Goal: Answer question/provide support: Share knowledge or assist other users

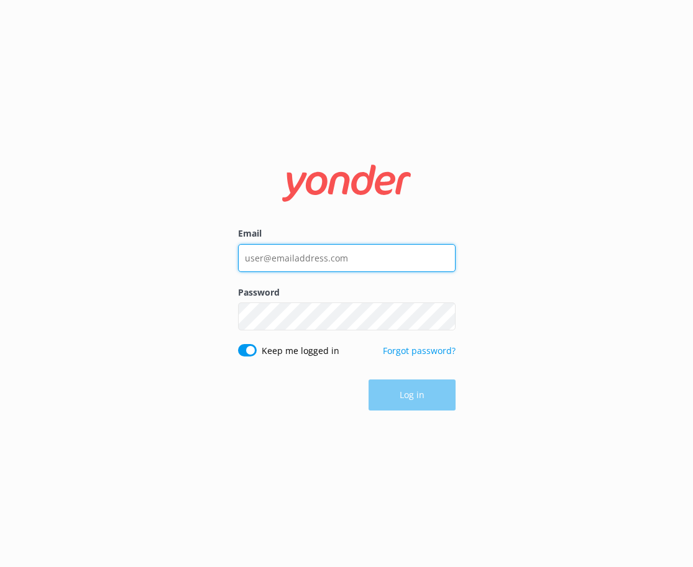
type input "[EMAIL_ADDRESS][DOMAIN_NAME]"
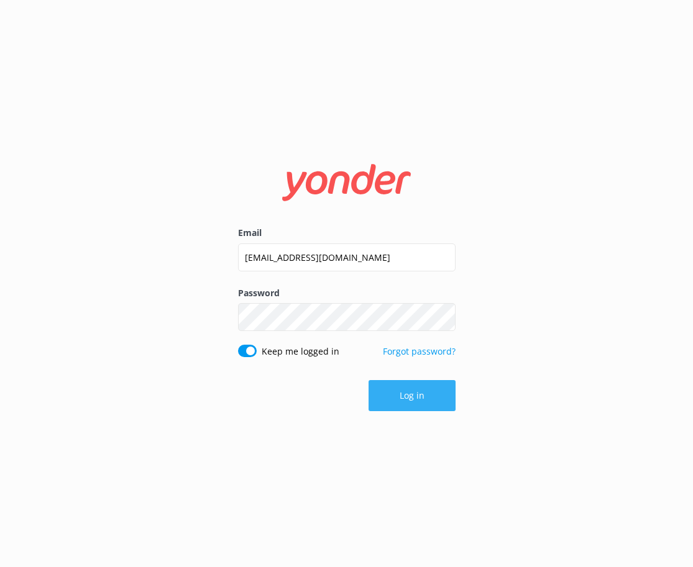
click at [417, 396] on button "Log in" at bounding box center [412, 395] width 87 height 31
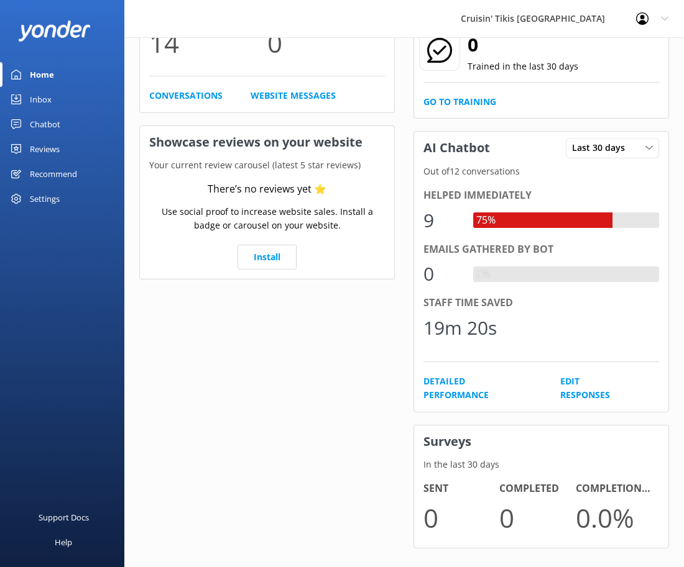
scroll to position [163, 0]
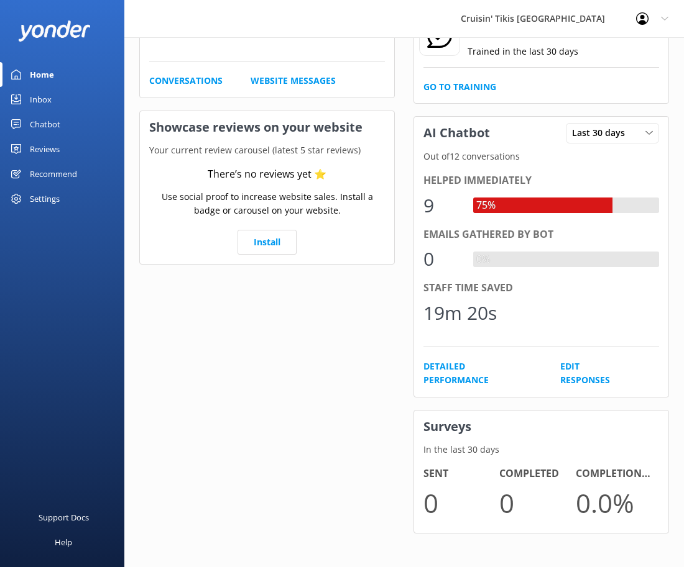
click at [42, 101] on div "Inbox" at bounding box center [41, 99] width 22 height 25
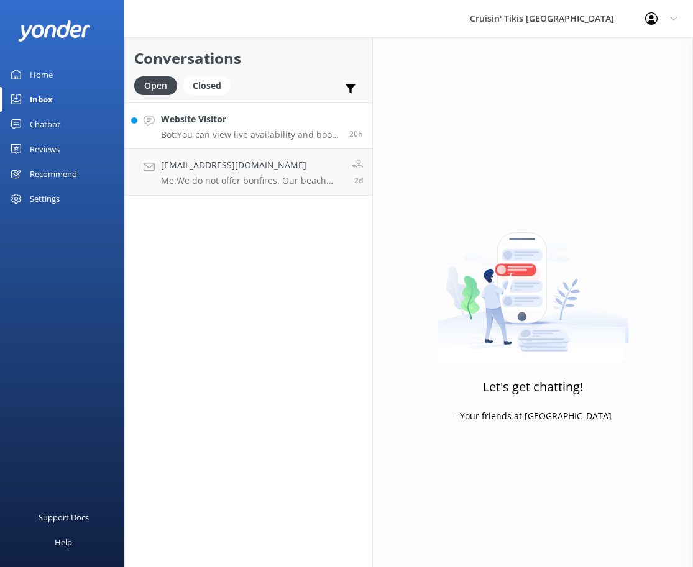
click at [240, 130] on p "Bot: You can view live availability and book your Cruisin' Tiki online by using…" at bounding box center [250, 134] width 179 height 11
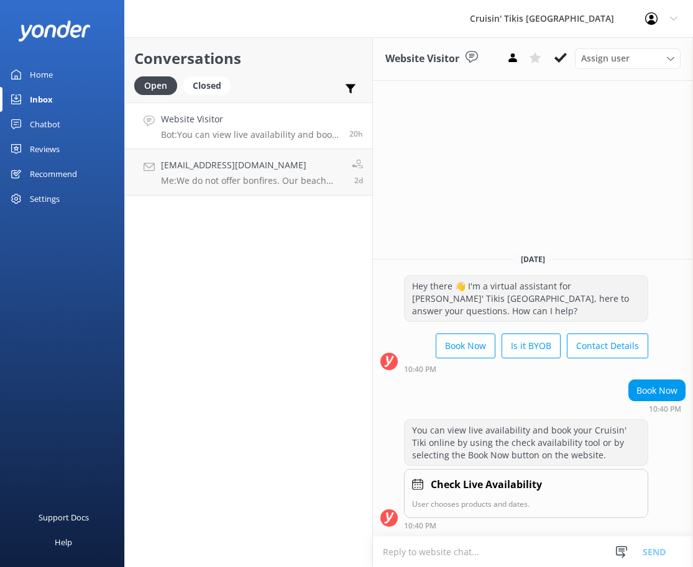
click at [46, 121] on div "Chatbot" at bounding box center [45, 124] width 30 height 25
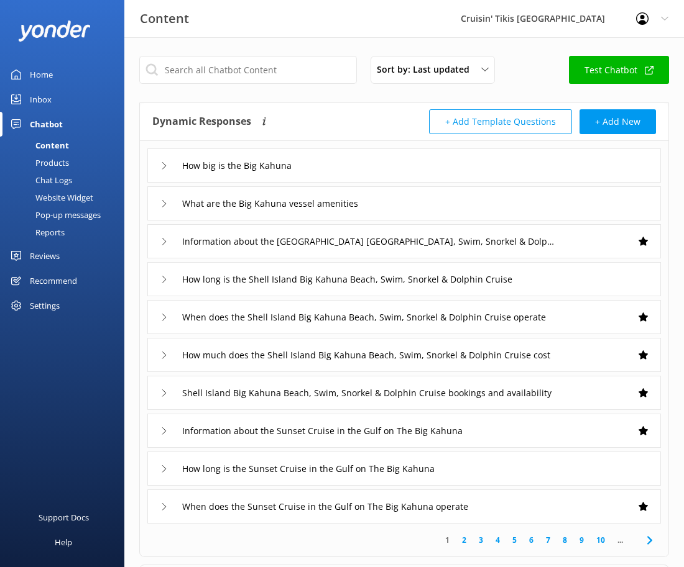
click at [168, 165] on icon at bounding box center [163, 165] width 7 height 7
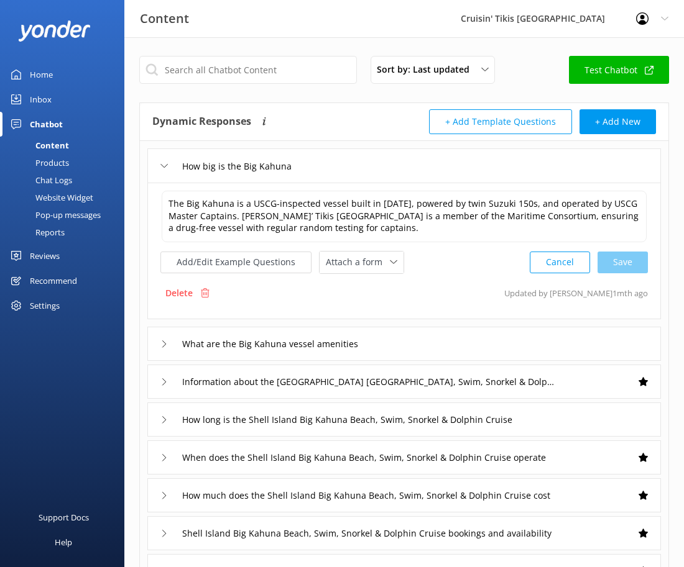
click at [168, 165] on div "How big is the Big Kahuna" at bounding box center [229, 166] width 139 height 21
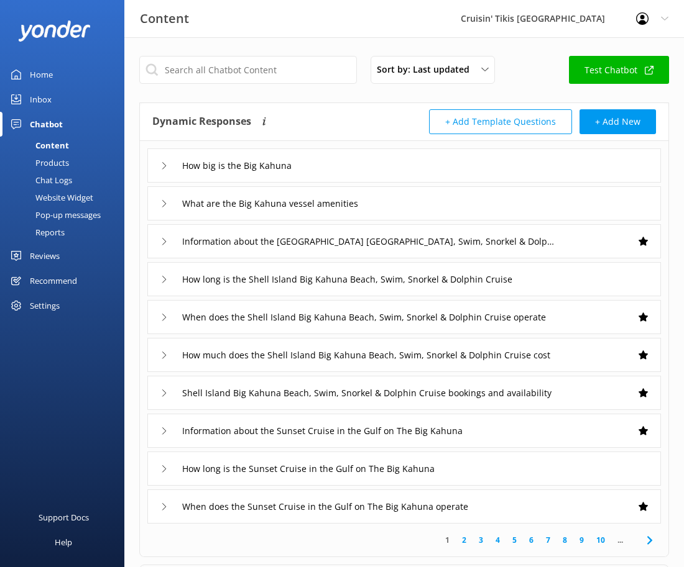
click at [168, 355] on icon at bounding box center [163, 355] width 7 height 7
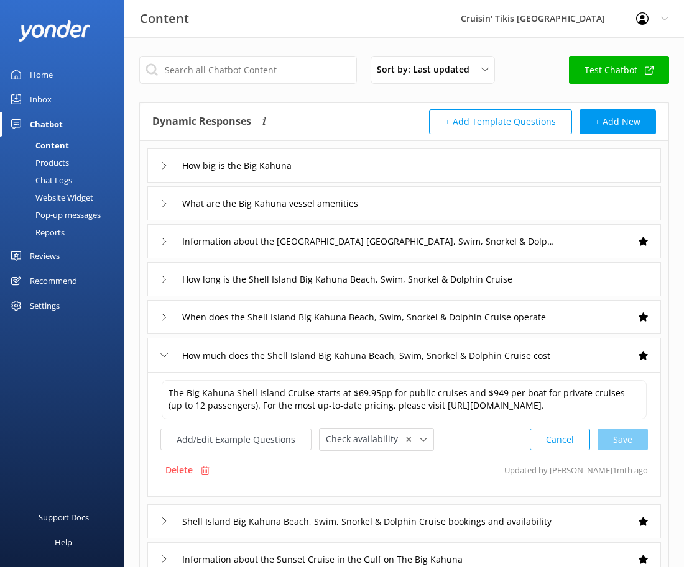
click at [168, 357] on div "How much does the Shell Island Big Kahuna Beach, Swim, Snorkel & Dolphin Cruise…" at bounding box center [354, 356] width 388 height 21
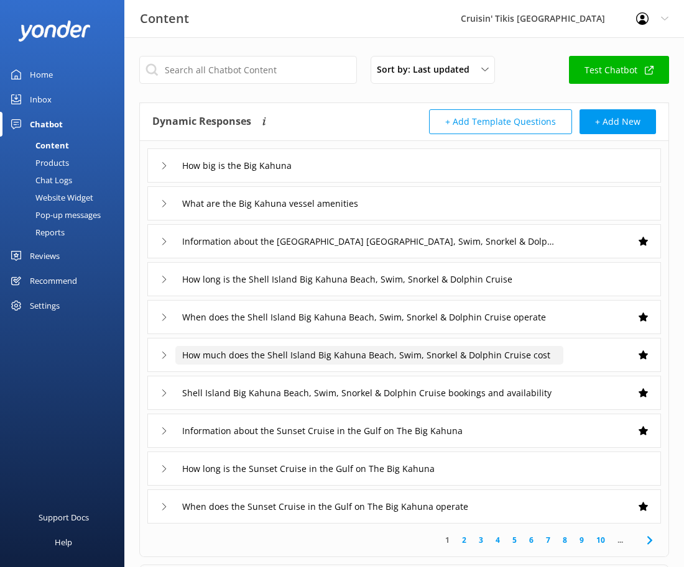
click at [196, 175] on input "How much does the Shell Island Big Kahuna Beach, Swim, Snorkel & Dolphin Cruise…" at bounding box center [244, 166] width 139 height 19
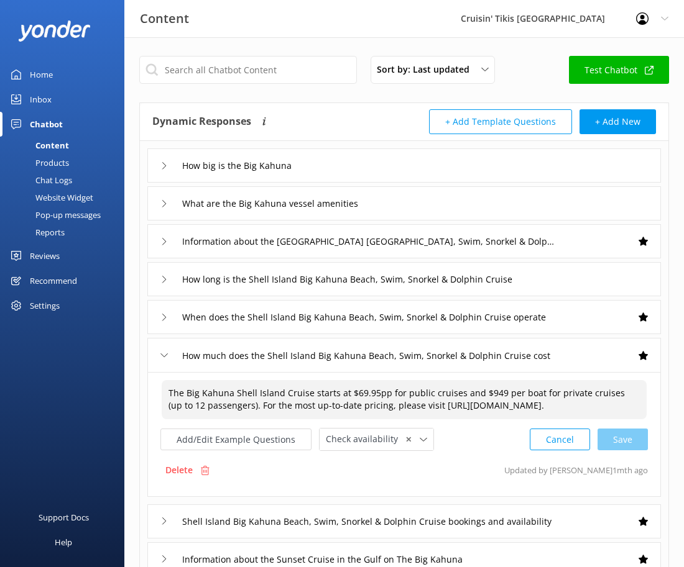
click at [227, 403] on textarea "The Big Kahuna Shell Island Cruise starts at $69.95pp for public cruises and $9…" at bounding box center [404, 399] width 485 height 39
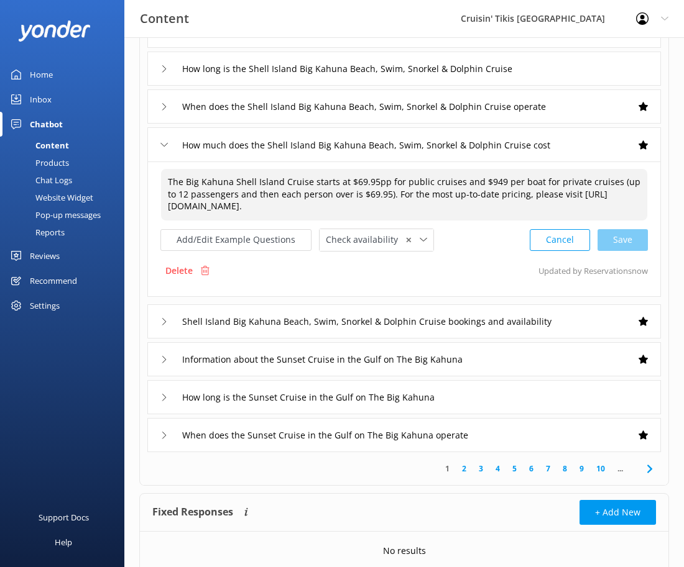
scroll to position [212, 0]
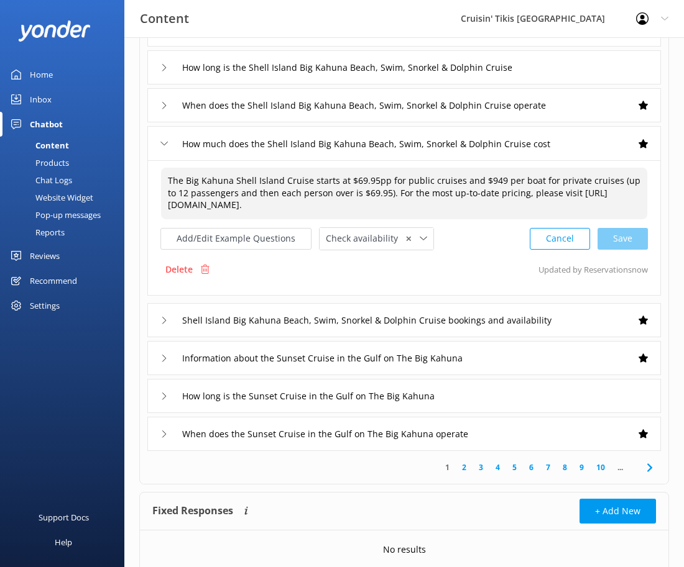
click at [630, 240] on div "Cancel Save" at bounding box center [588, 238] width 118 height 23
type textarea "The Big Kahuna Shell Island Cruise starts at $69.95pp for public cruises and $9…"
click at [397, 269] on div "Delete Updated by Reservations now" at bounding box center [403, 270] width 487 height 24
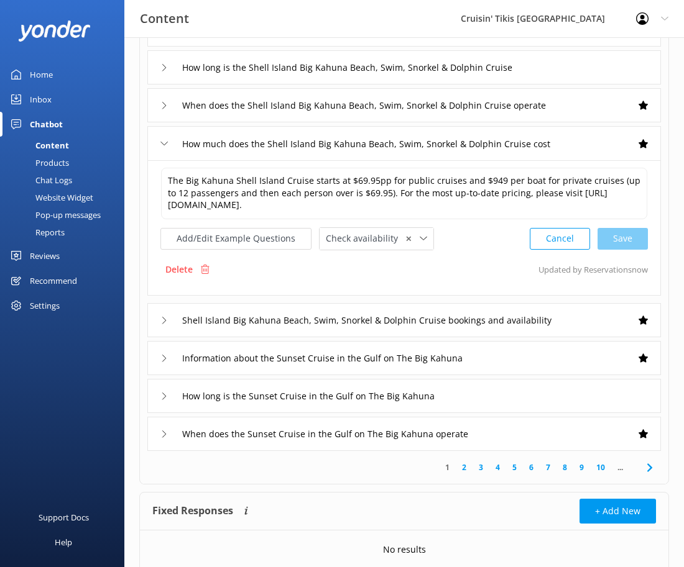
click at [544, 429] on div "When does the Sunset Cruise in the Gulf on The Big Kahuna operate" at bounding box center [403, 434] width 513 height 34
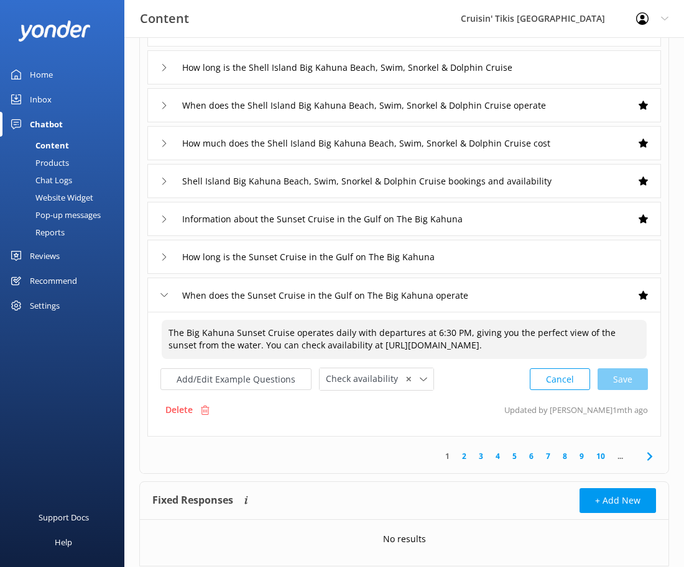
click at [459, 332] on textarea "The Big Kahuna Sunset Cruise operates daily with departures at 6:30 PM, giving …" at bounding box center [404, 339] width 485 height 39
click at [415, 333] on textarea "The Big Kahuna Sunset Cruise operates daily with departures at various times du…" at bounding box center [404, 339] width 485 height 39
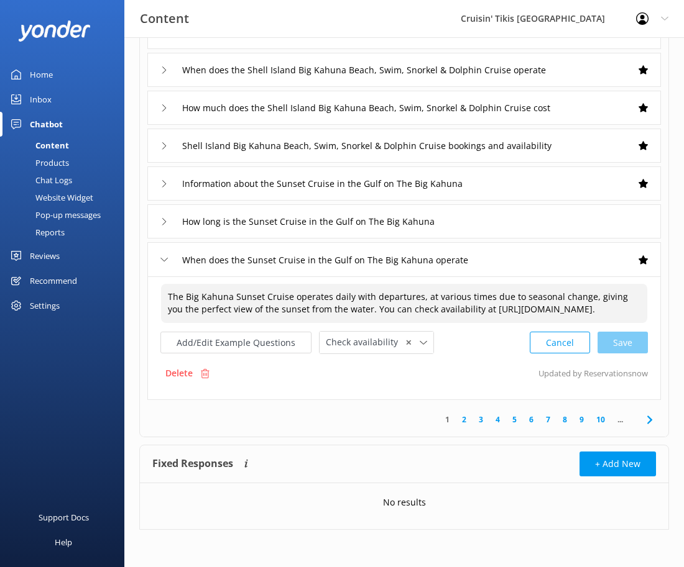
scroll to position [258, 0]
type textarea "The Big Kahuna Sunset Cruise operates daily with departures, at various times d…"
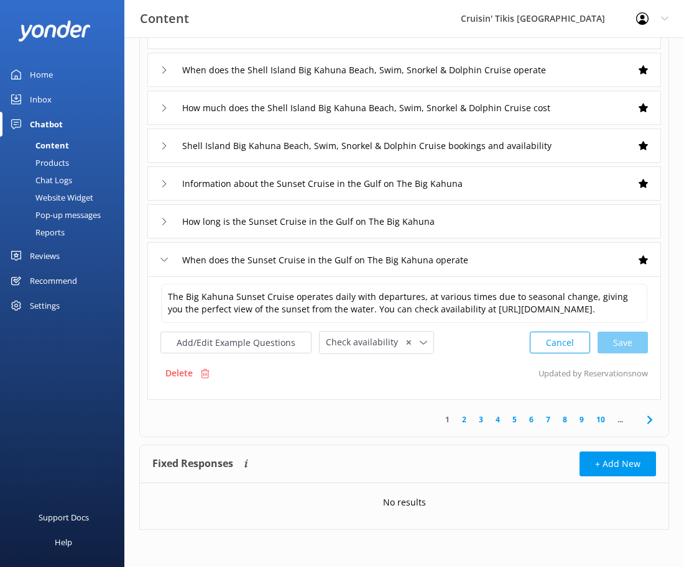
click at [464, 419] on link "2" at bounding box center [464, 420] width 17 height 12
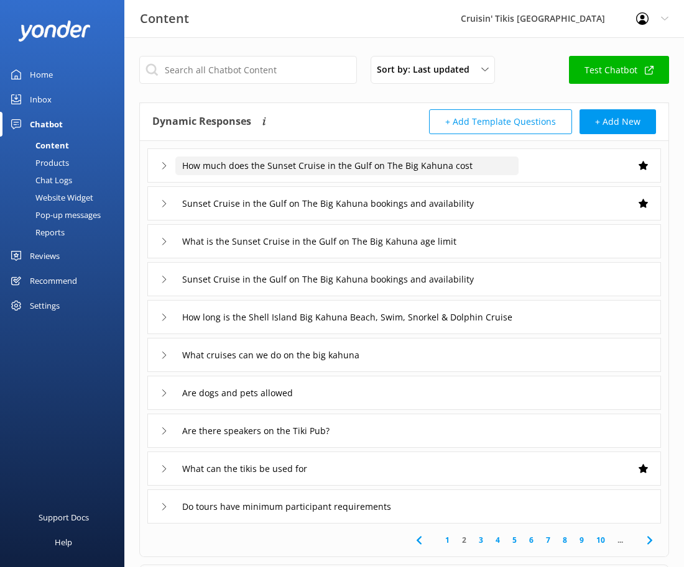
click at [487, 171] on input "How much does the Sunset Cruise in the Gulf on The Big Kahuna cost" at bounding box center [346, 166] width 343 height 19
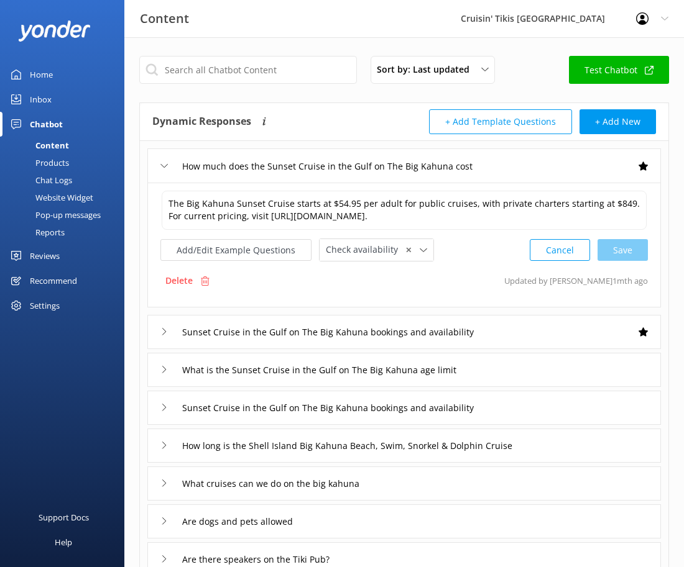
click at [569, 160] on div "How much does the Sunset Cruise in the Gulf on The Big Kahuna cost" at bounding box center [403, 166] width 513 height 34
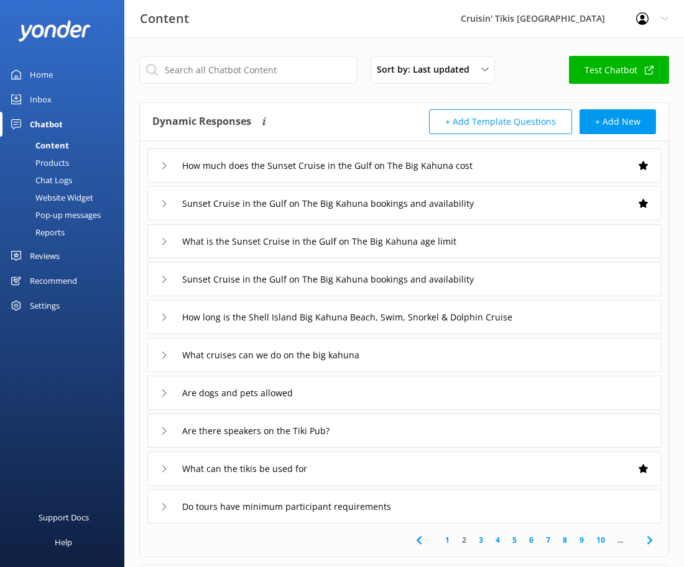
click at [529, 245] on div "What is the Sunset Cruise in the Gulf on The Big Kahuna age limit" at bounding box center [403, 241] width 513 height 34
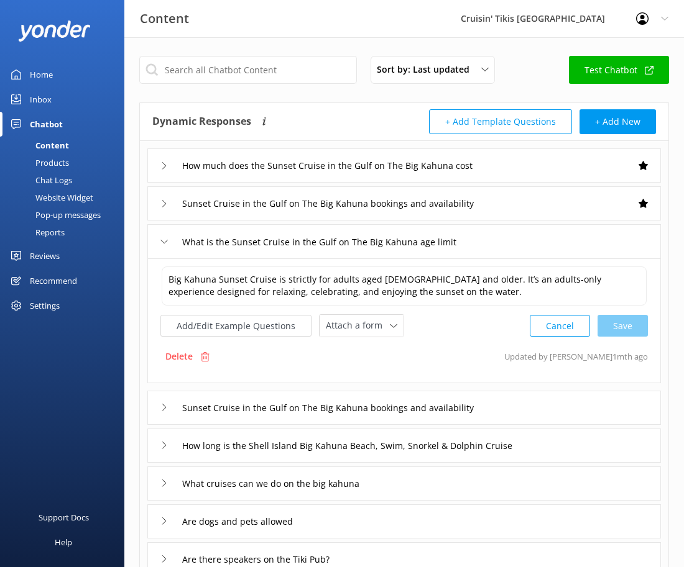
click at [528, 244] on div "What is the Sunset Cruise in the Gulf on The Big Kahuna age limit" at bounding box center [403, 241] width 513 height 34
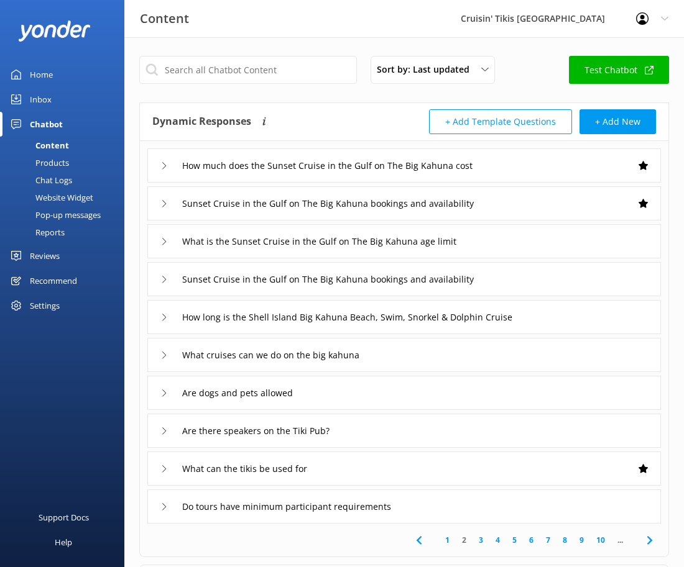
click at [441, 355] on div "What cruises can we do on the big kahuna" at bounding box center [403, 355] width 513 height 34
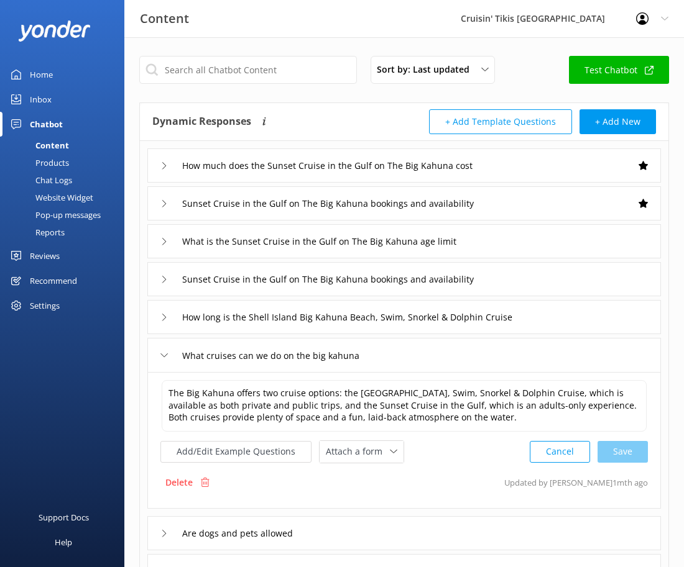
click at [441, 355] on div "What cruises can we do on the big kahuna" at bounding box center [403, 355] width 513 height 34
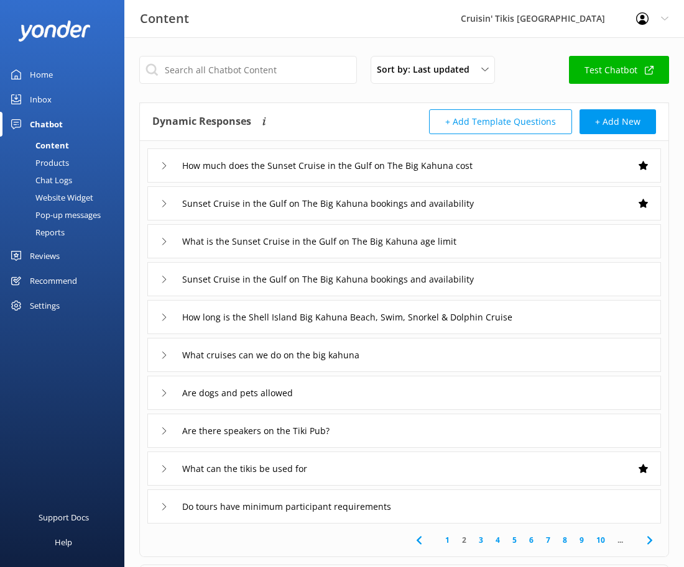
click at [60, 161] on div "Products" at bounding box center [38, 162] width 62 height 17
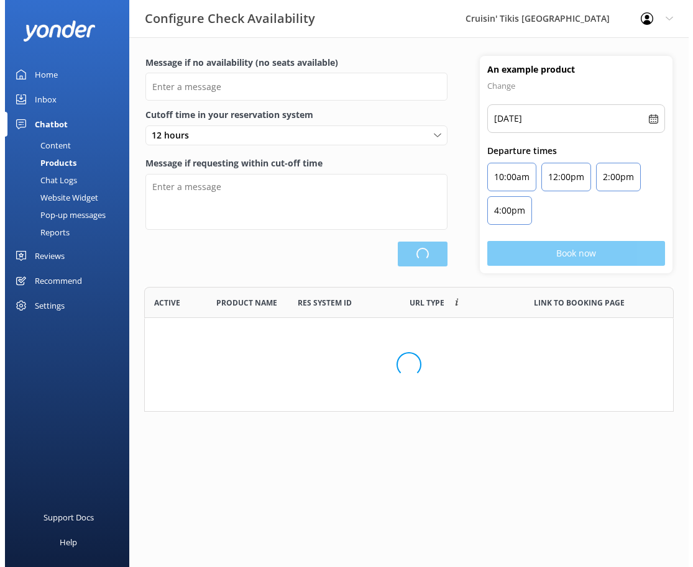
scroll to position [262, 520]
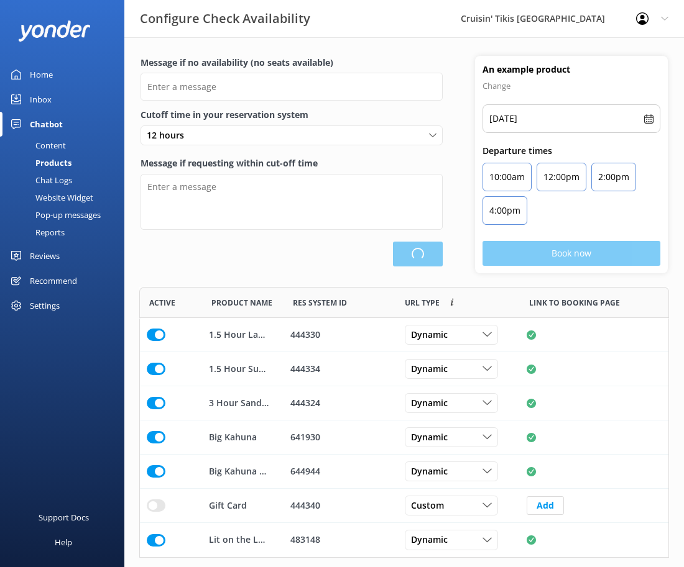
type input "There are no seats available, please check an alternative day"
type textarea "Our online booking system closes {hours} prior to departure. Please contact us …"
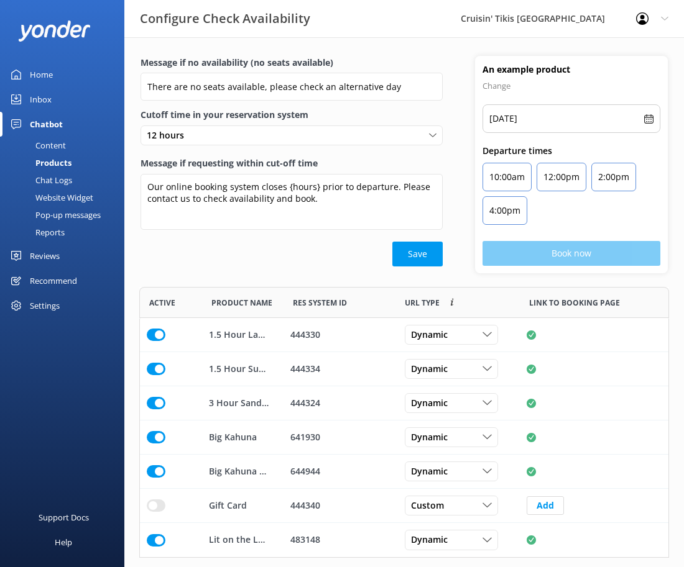
click at [58, 182] on div "Chat Logs" at bounding box center [39, 180] width 65 height 17
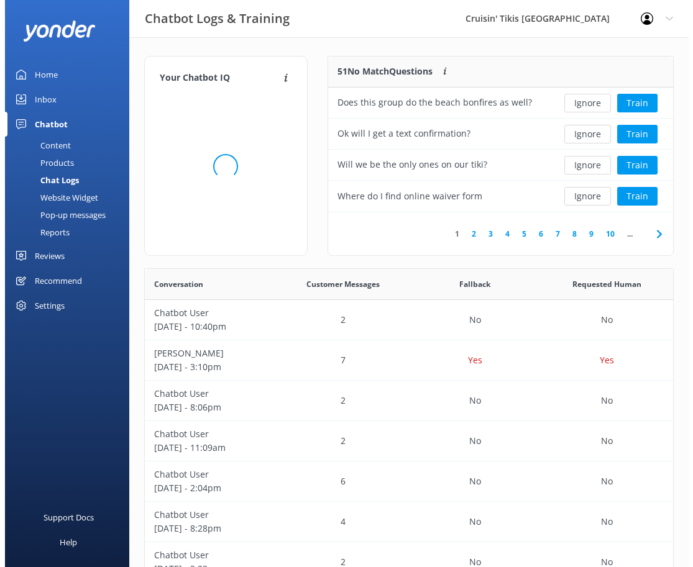
scroll to position [147, 336]
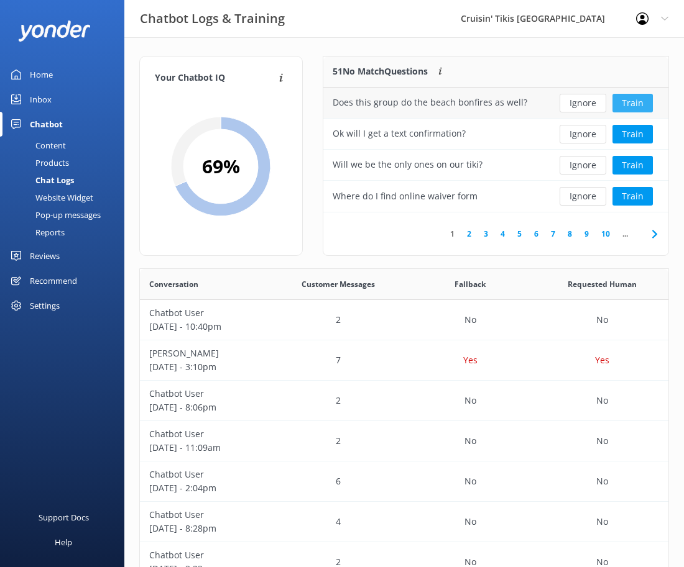
click at [643, 101] on button "Train" at bounding box center [632, 103] width 40 height 19
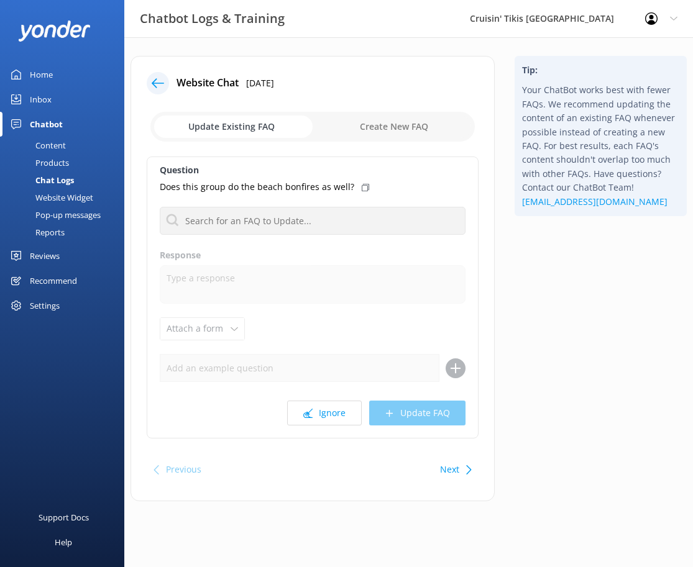
click at [411, 129] on input "checkbox" at bounding box center [312, 127] width 324 height 30
checkbox input "true"
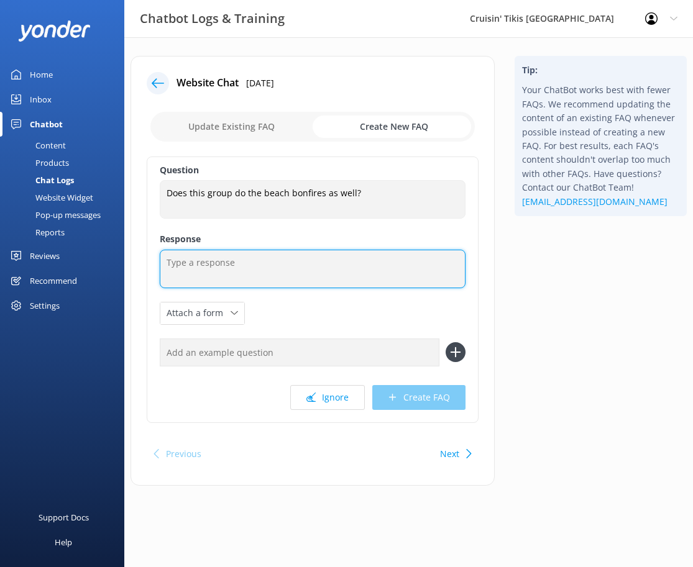
click at [224, 264] on textarea at bounding box center [313, 269] width 306 height 39
type textarea "N"
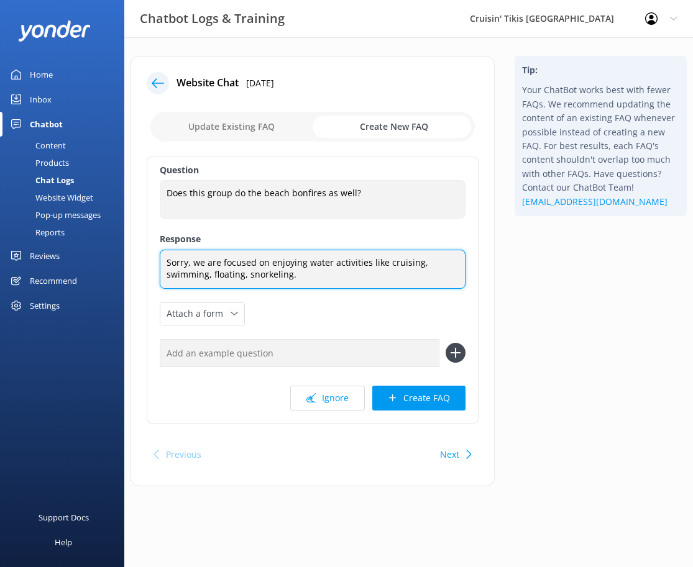
click at [193, 259] on textarea "Sorry, we are focused on enjoying water activities like cruising, swimming, flo…" at bounding box center [313, 269] width 306 height 39
type textarea "Sorry, but we are focused on enjoying water activities like cruising, swimming,…"
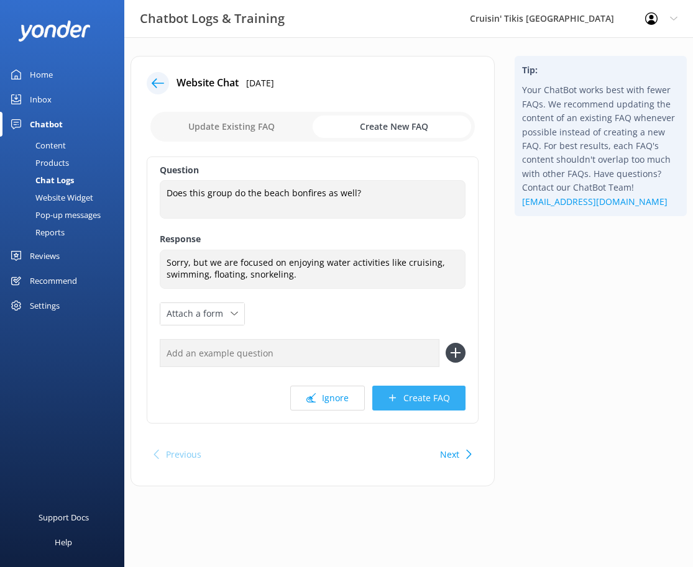
click at [406, 396] on button "Create FAQ" at bounding box center [418, 398] width 93 height 25
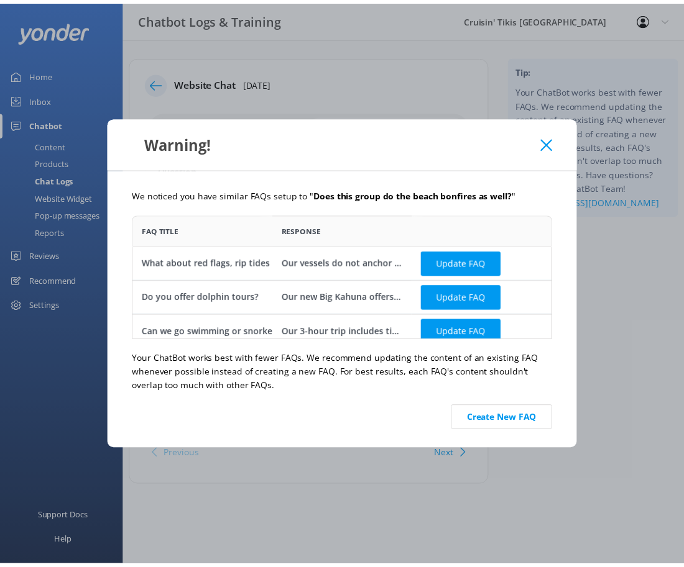
scroll to position [10, 10]
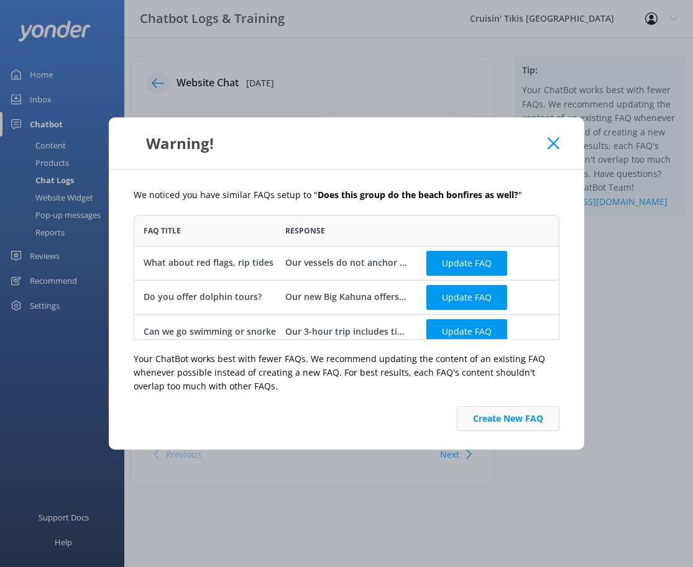
click at [492, 424] on button "Create New FAQ" at bounding box center [508, 418] width 103 height 25
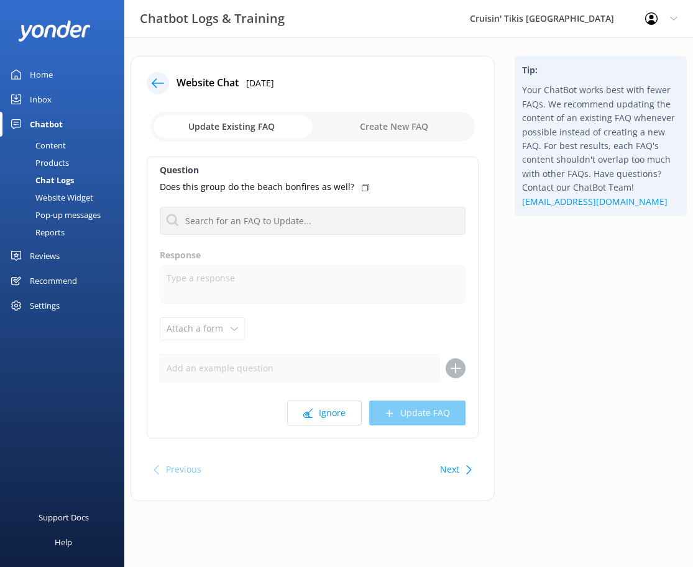
click at [59, 178] on div "Chat Logs" at bounding box center [40, 180] width 66 height 17
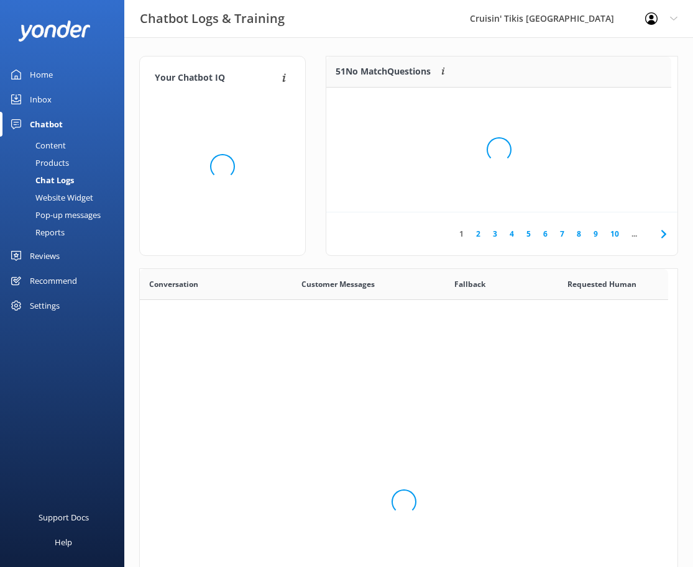
scroll to position [10, 10]
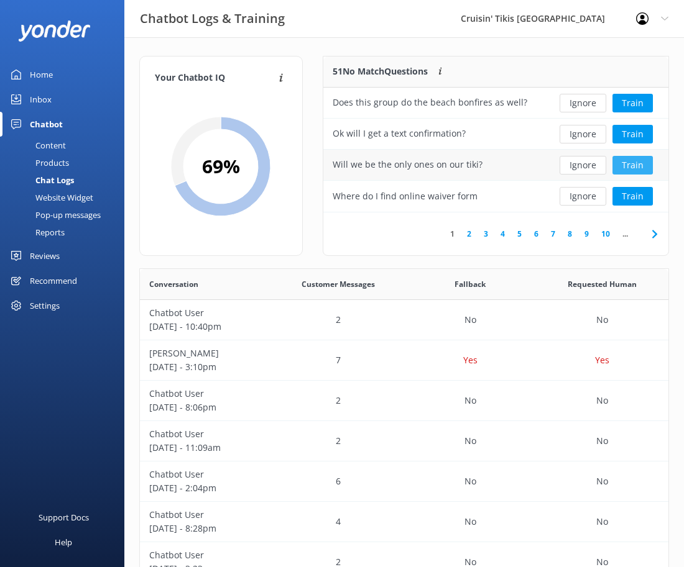
click at [632, 164] on button "Train" at bounding box center [632, 165] width 40 height 19
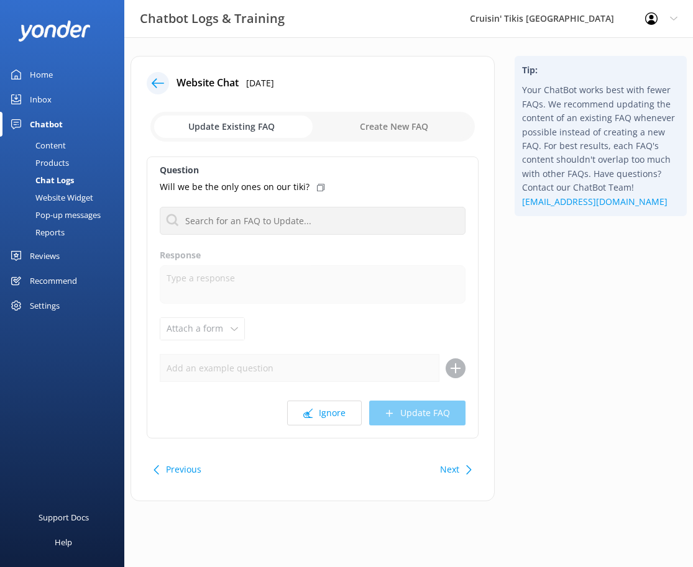
click at [390, 126] on input "checkbox" at bounding box center [312, 127] width 324 height 30
checkbox input "true"
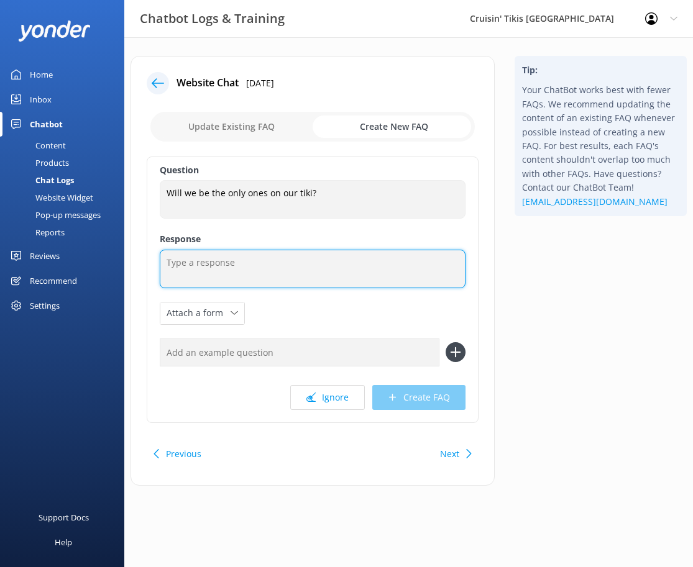
click at [217, 260] on textarea at bounding box center [313, 269] width 306 height 39
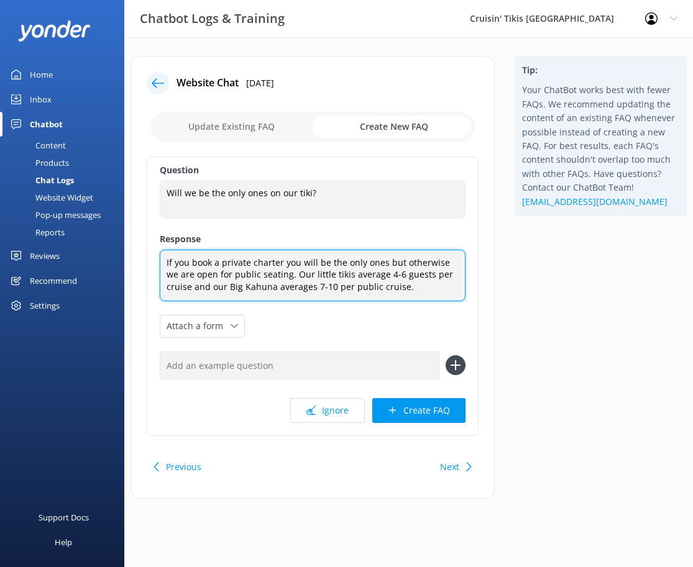
click at [304, 285] on textarea "If you book a private charter you will be the only ones but otherwise we are op…" at bounding box center [313, 276] width 306 height 52
click at [396, 285] on textarea "If you book a private charter you will be the only ones but otherwise we are op…" at bounding box center [313, 276] width 306 height 52
click at [291, 286] on textarea "If you book a private charter you will be the only ones but otherwise we are op…" at bounding box center [313, 276] width 306 height 52
click at [392, 290] on textarea "If you book a private charter you will be the only ones but otherwise we are op…" at bounding box center [313, 276] width 306 height 52
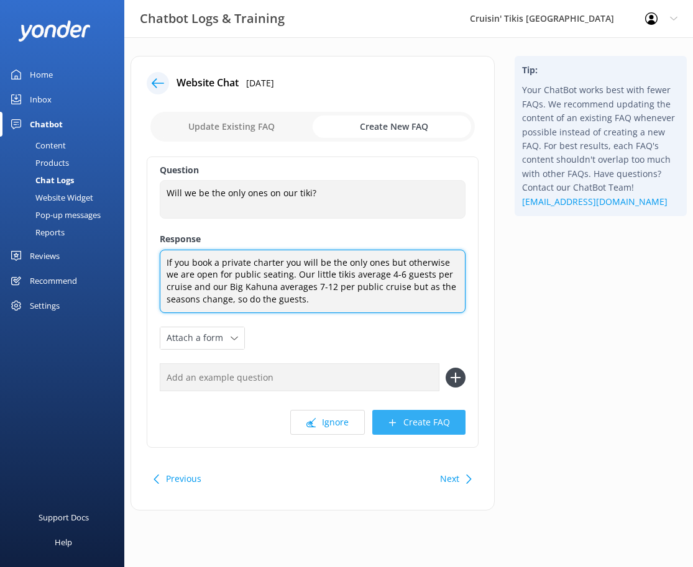
type textarea "If you book a private charter you will be the only ones but otherwise we are op…"
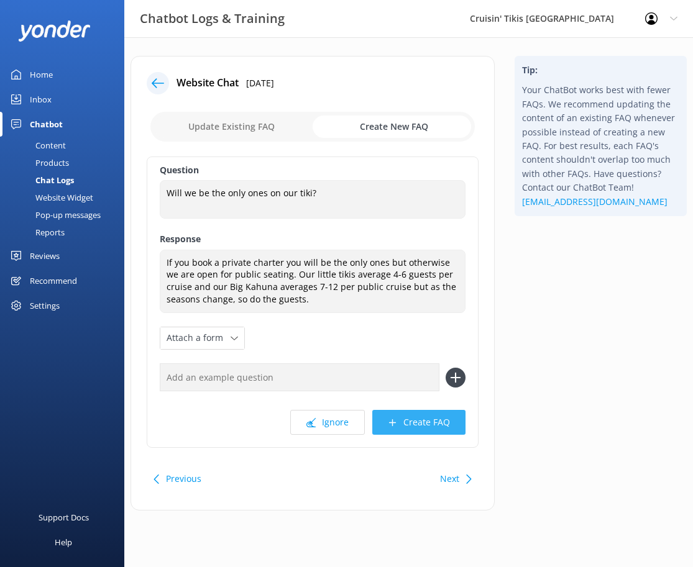
click at [436, 424] on button "Create FAQ" at bounding box center [418, 422] width 93 height 25
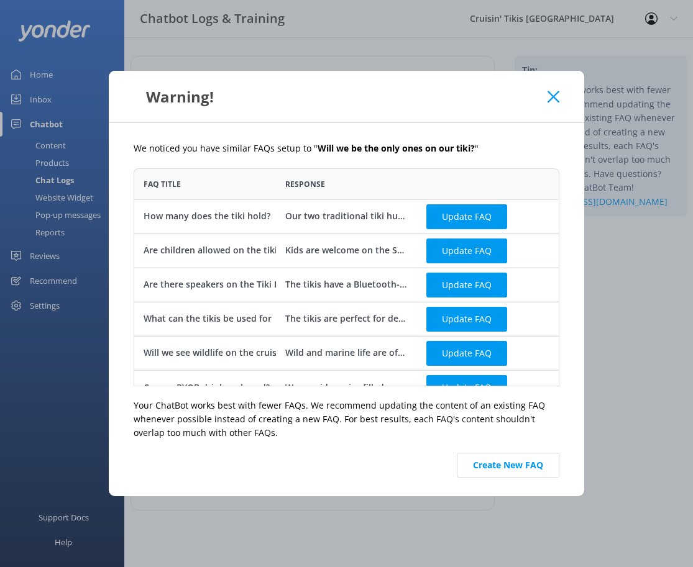
scroll to position [209, 416]
click at [551, 99] on use at bounding box center [553, 97] width 12 height 12
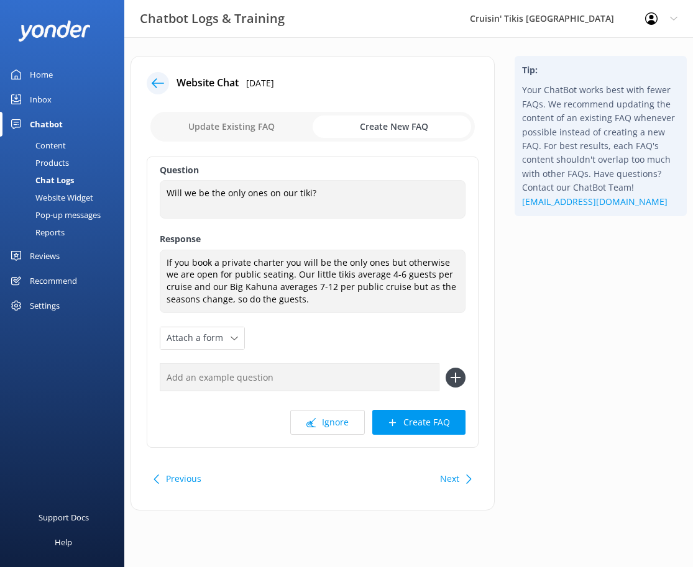
click at [70, 195] on div "Website Widget" at bounding box center [50, 197] width 86 height 17
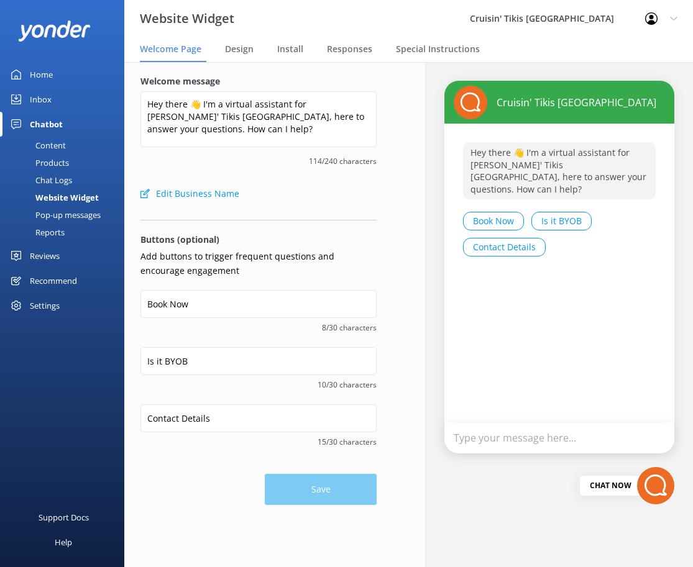
click at [64, 216] on div "Pop-up messages" at bounding box center [53, 214] width 93 height 17
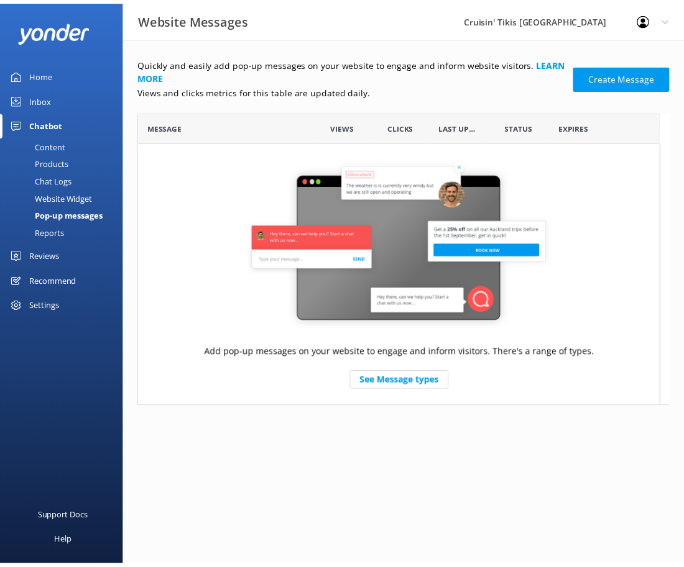
scroll to position [286, 529]
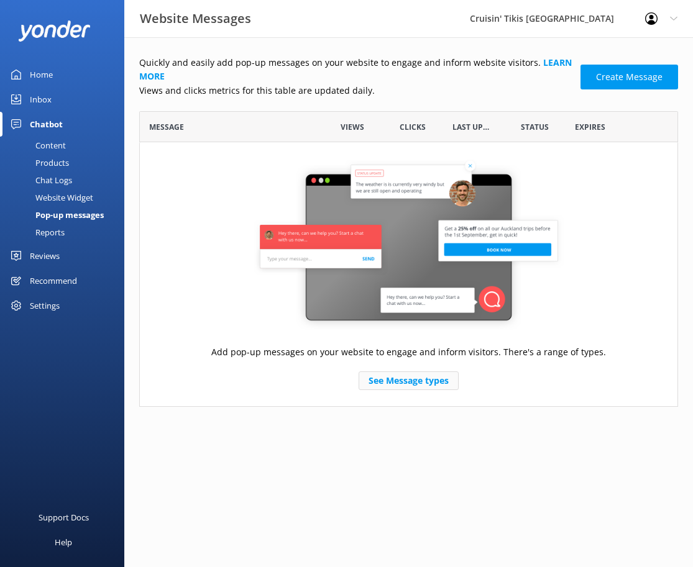
click at [414, 380] on link "See Message types" at bounding box center [409, 381] width 100 height 19
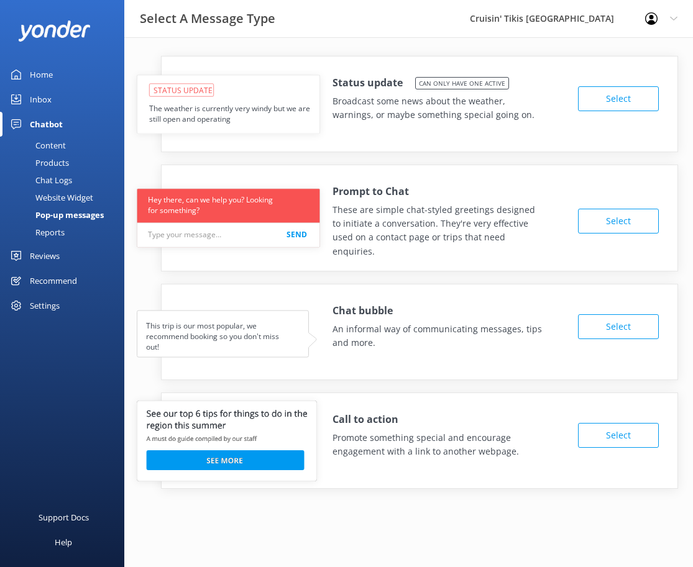
click at [42, 72] on div "Home" at bounding box center [41, 74] width 23 height 25
